Goal: Book appointment/travel/reservation

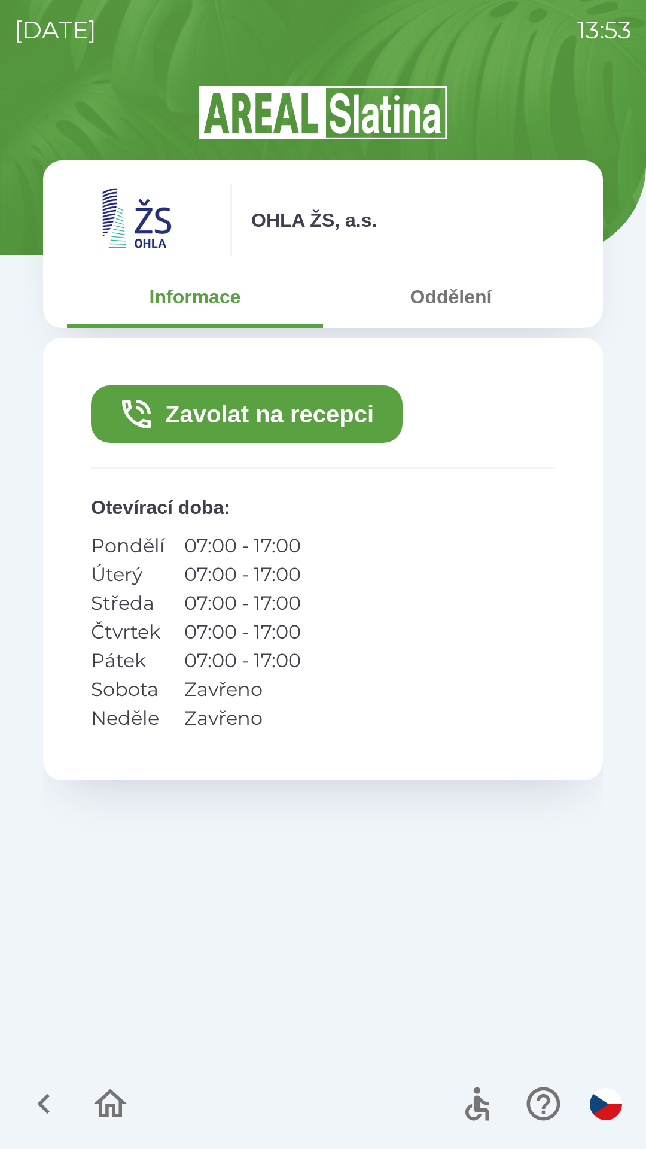
click at [285, 416] on button "Zavolat na recepci" at bounding box center [247, 413] width 312 height 57
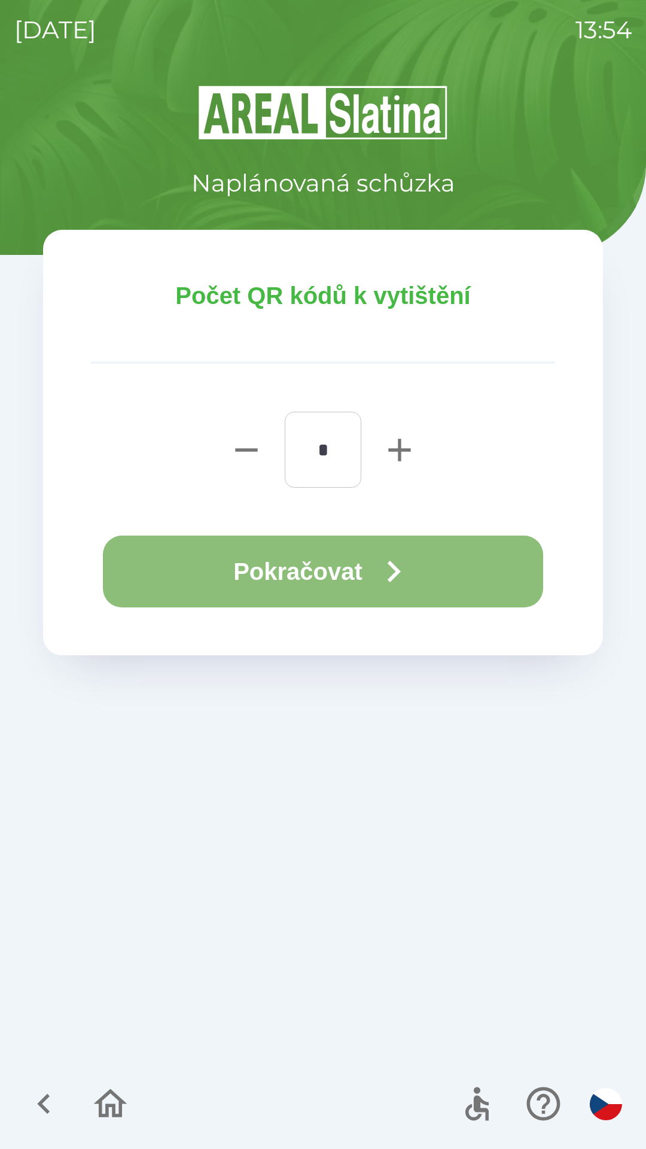
click at [337, 551] on button "Pokračovat" at bounding box center [323, 572] width 440 height 72
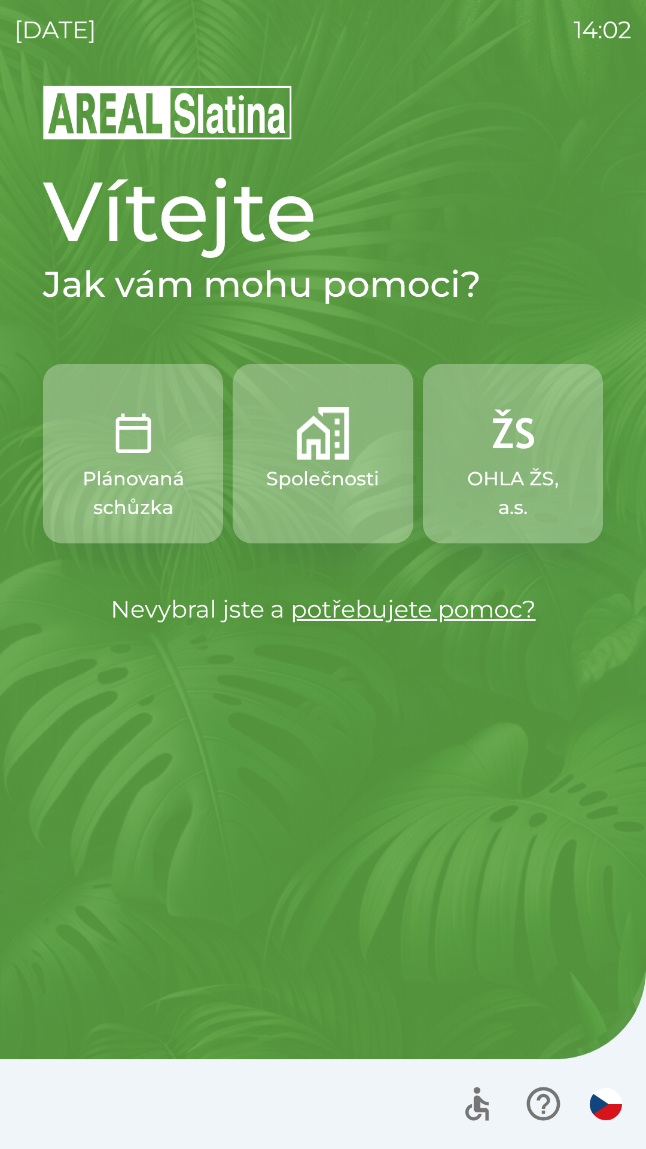
click at [448, 0] on div "[DATE] 14:02" at bounding box center [323, 30] width 618 height 60
click at [540, 0] on div "[DATE] 14:02" at bounding box center [323, 30] width 618 height 60
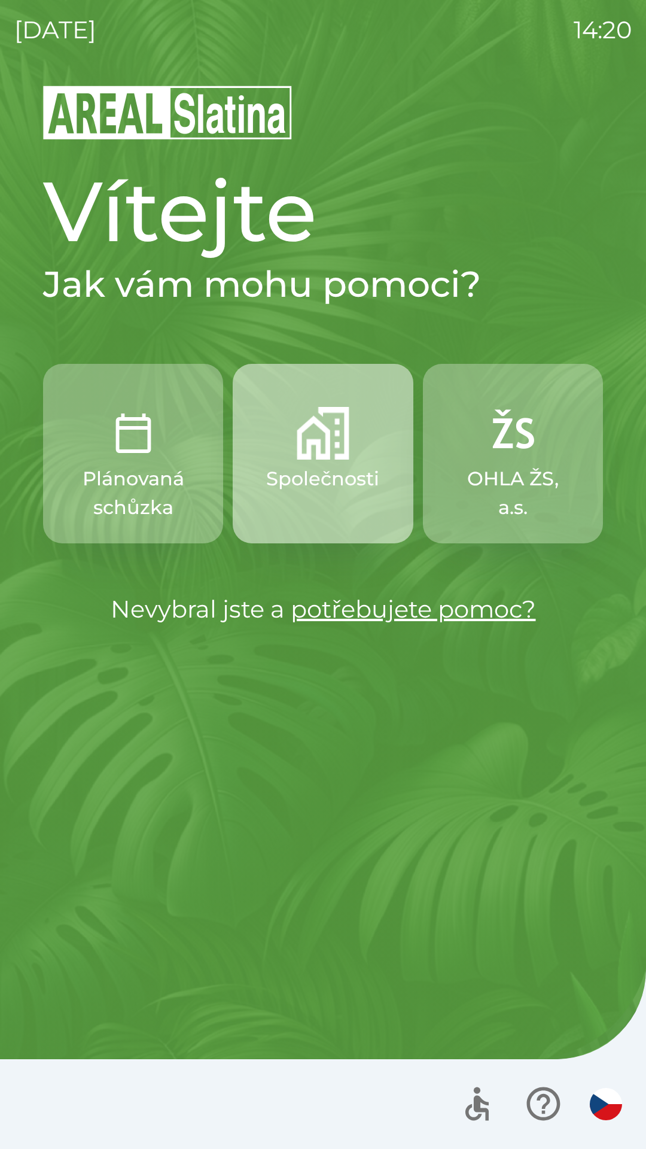
click at [324, 444] on img "button" at bounding box center [323, 433] width 53 height 53
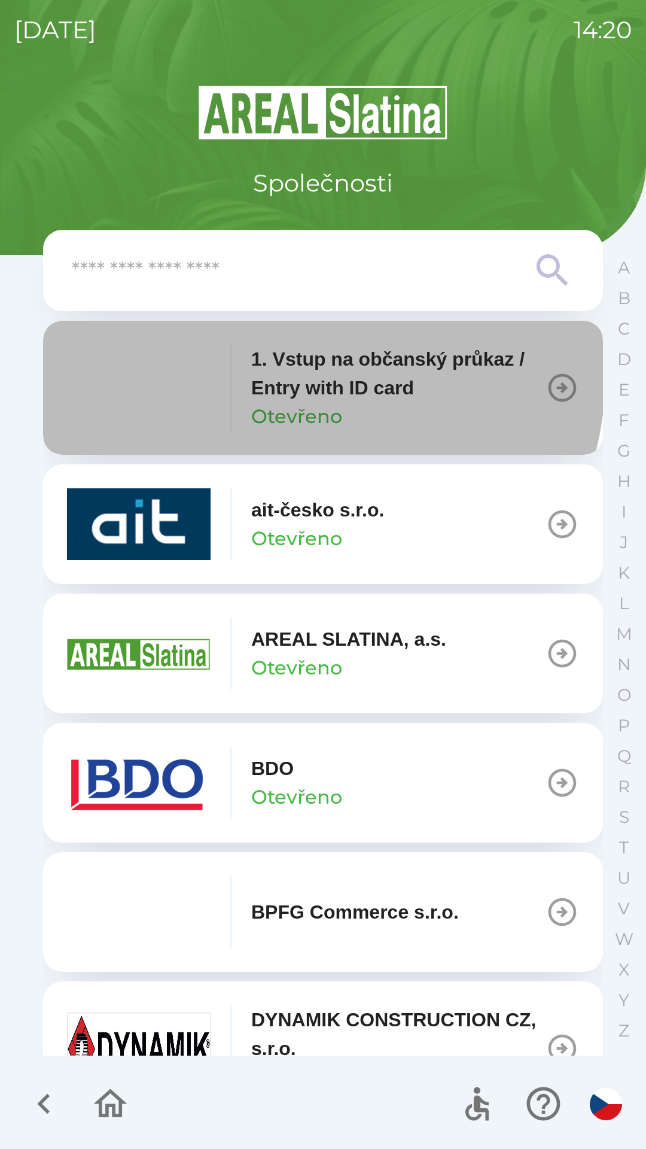
click at [289, 375] on p "1. Vstup na občanský průkaz / Entry with ID card" at bounding box center [398, 373] width 294 height 57
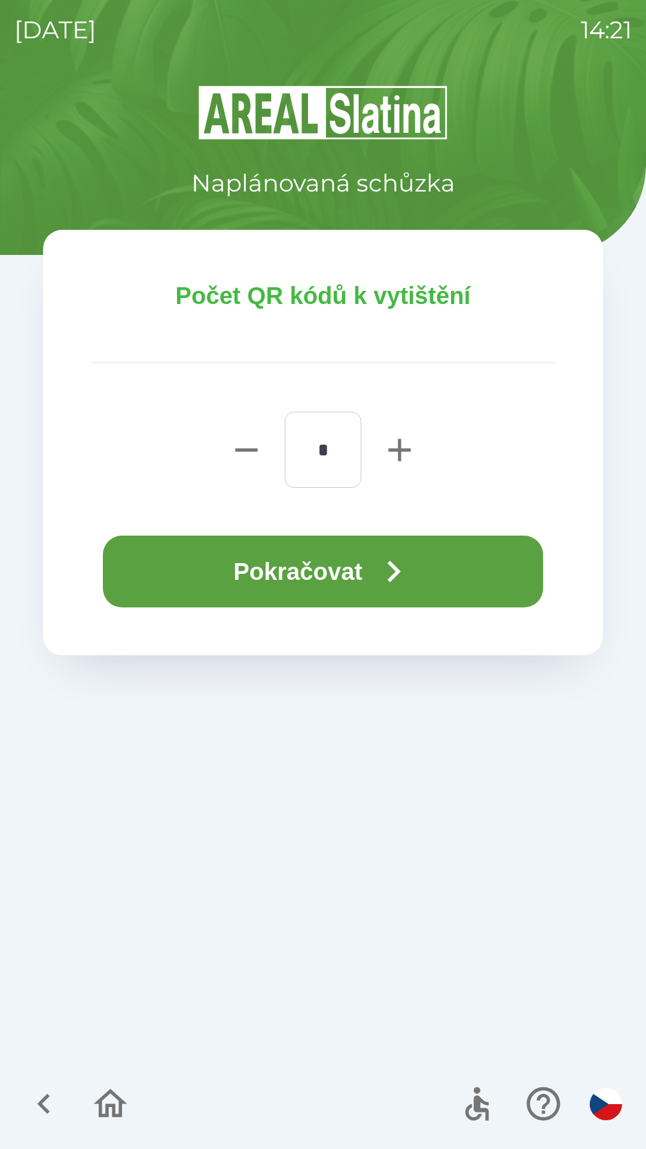
click at [301, 577] on button "Pokračovat" at bounding box center [323, 572] width 440 height 72
